Goal: Task Accomplishment & Management: Use online tool/utility

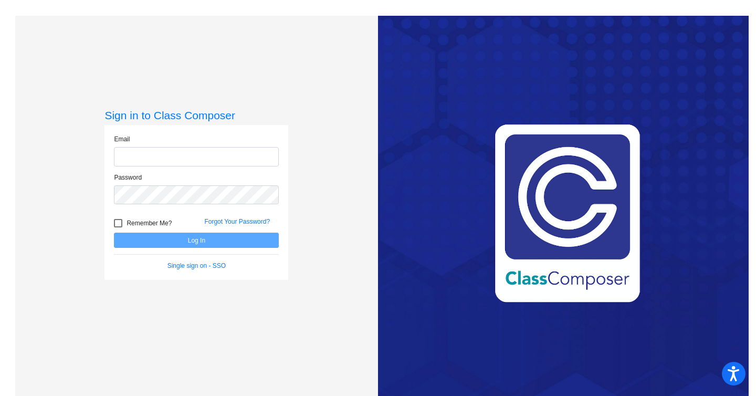
type input "[EMAIL_ADDRESS][DOMAIN_NAME]"
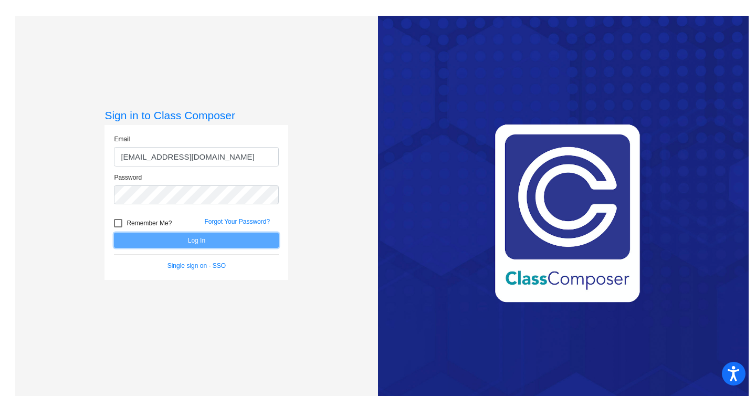
click at [196, 234] on button "Log In" at bounding box center [196, 240] width 165 height 15
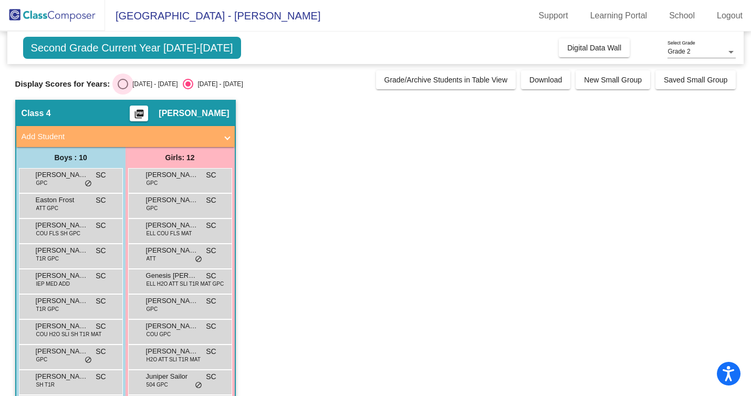
click at [125, 83] on div "Select an option" at bounding box center [123, 84] width 10 height 10
click at [123, 89] on input "[DATE] - [DATE]" at bounding box center [122, 89] width 1 height 1
radio input "true"
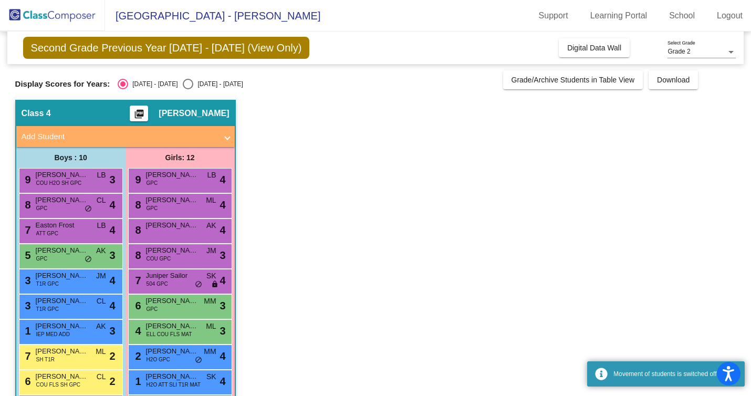
scroll to position [91, 0]
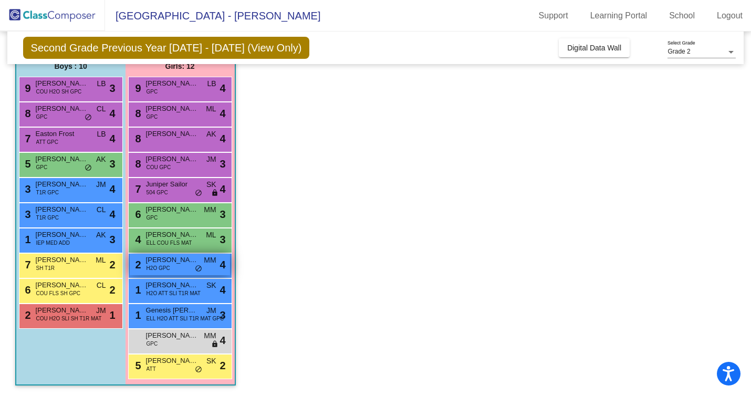
click at [215, 265] on span "MM" at bounding box center [210, 260] width 12 height 11
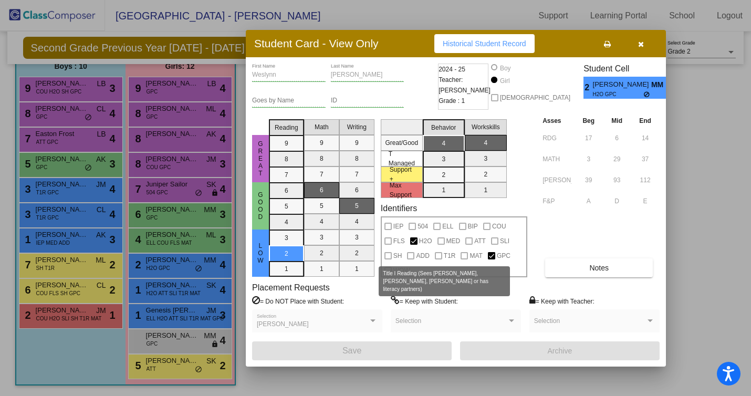
click at [438, 255] on div at bounding box center [438, 255] width 7 height 7
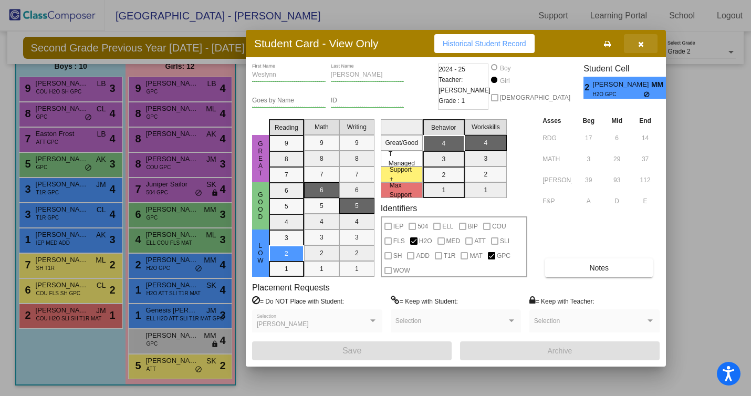
click at [640, 44] on icon "button" at bounding box center [641, 43] width 6 height 7
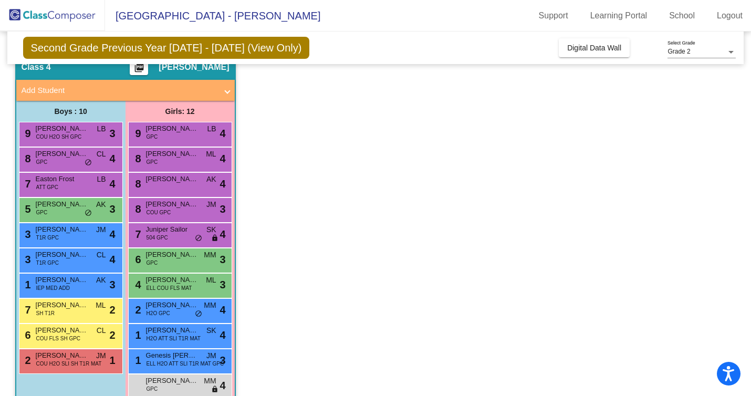
scroll to position [0, 0]
